Goal: Information Seeking & Learning: Learn about a topic

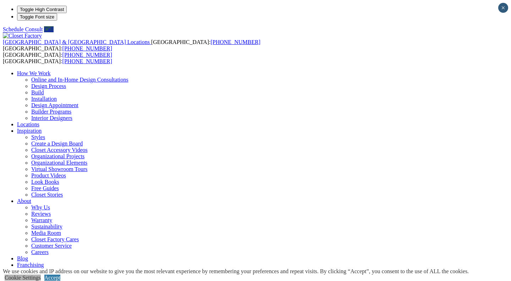
click at [41, 275] on link "Cookie Settings" at bounding box center [23, 278] width 36 height 6
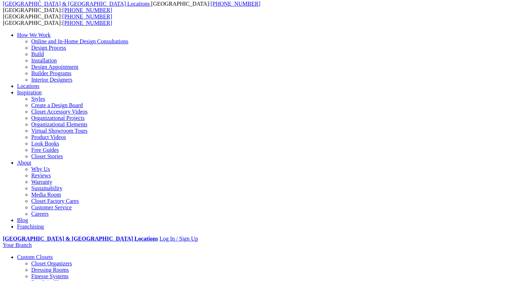
scroll to position [43, 0]
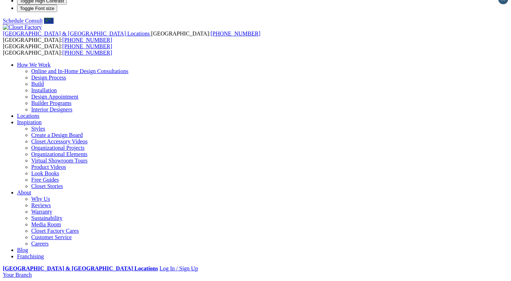
scroll to position [0, 0]
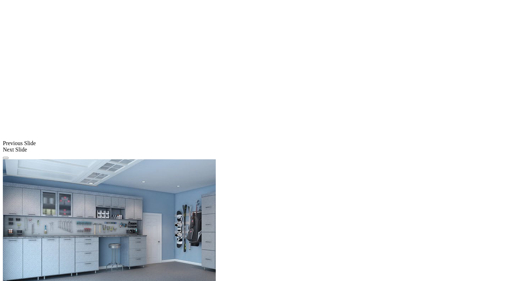
scroll to position [517, 0]
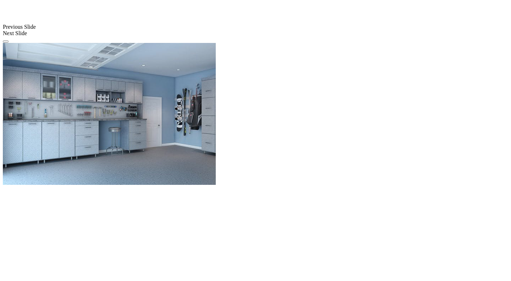
scroll to position [645, 0]
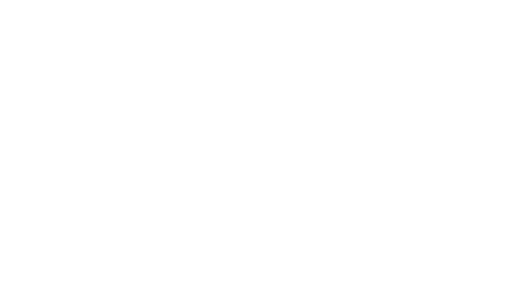
scroll to position [830, 0]
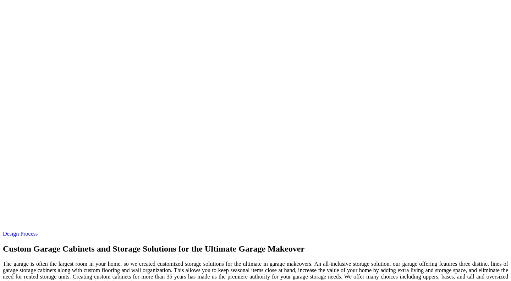
scroll to position [1976, 0]
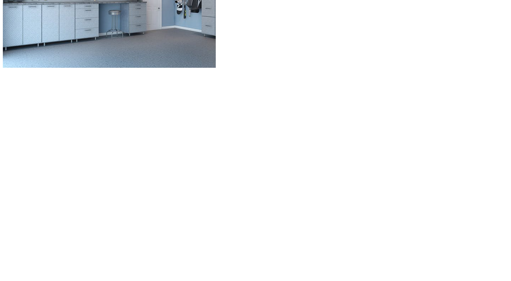
scroll to position [500, 0]
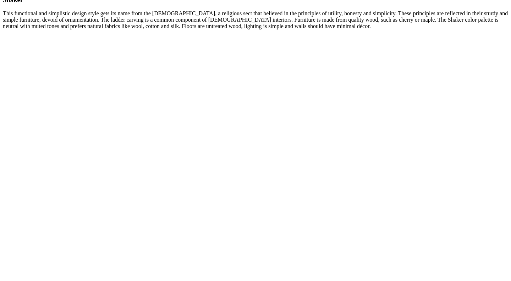
scroll to position [3476, 0]
